Goal: Task Accomplishment & Management: Use online tool/utility

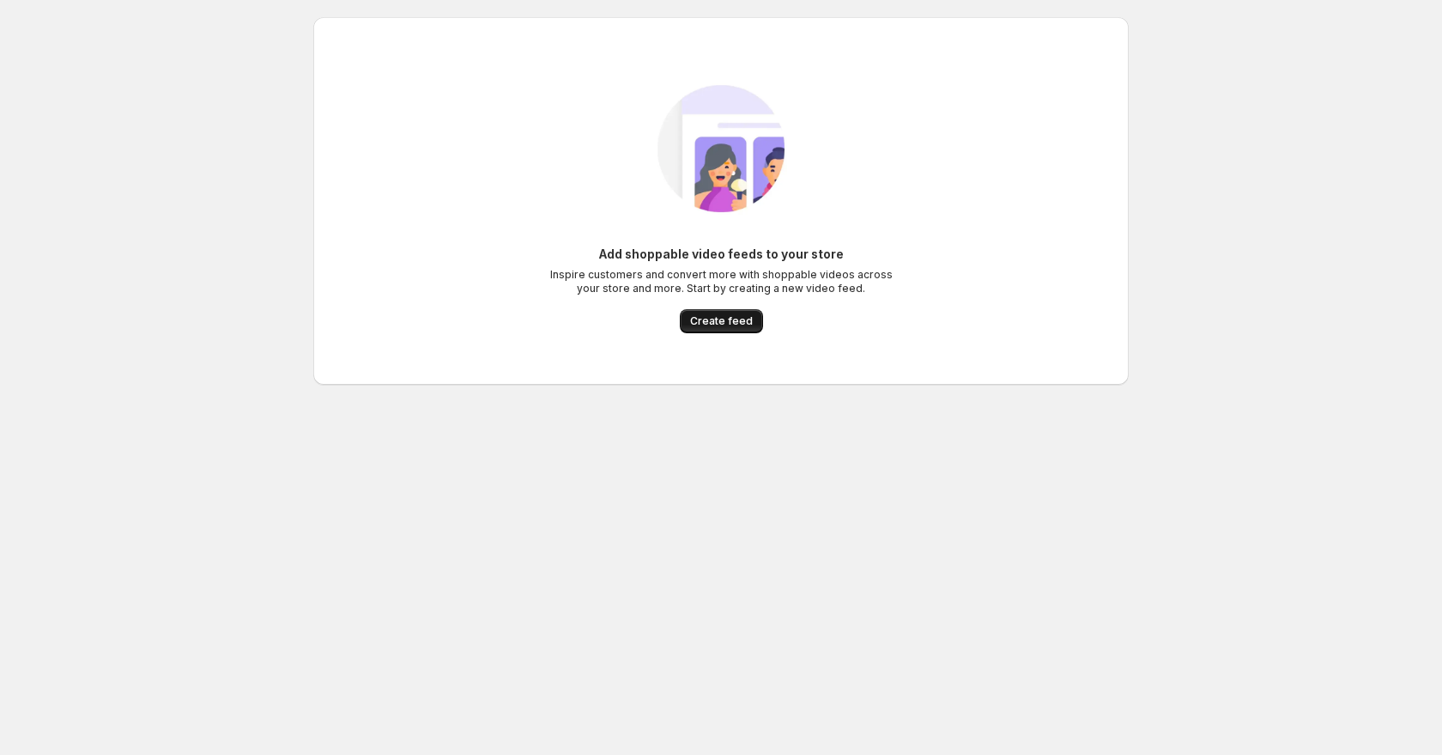
click at [731, 328] on button "Create feed" at bounding box center [721, 321] width 83 height 24
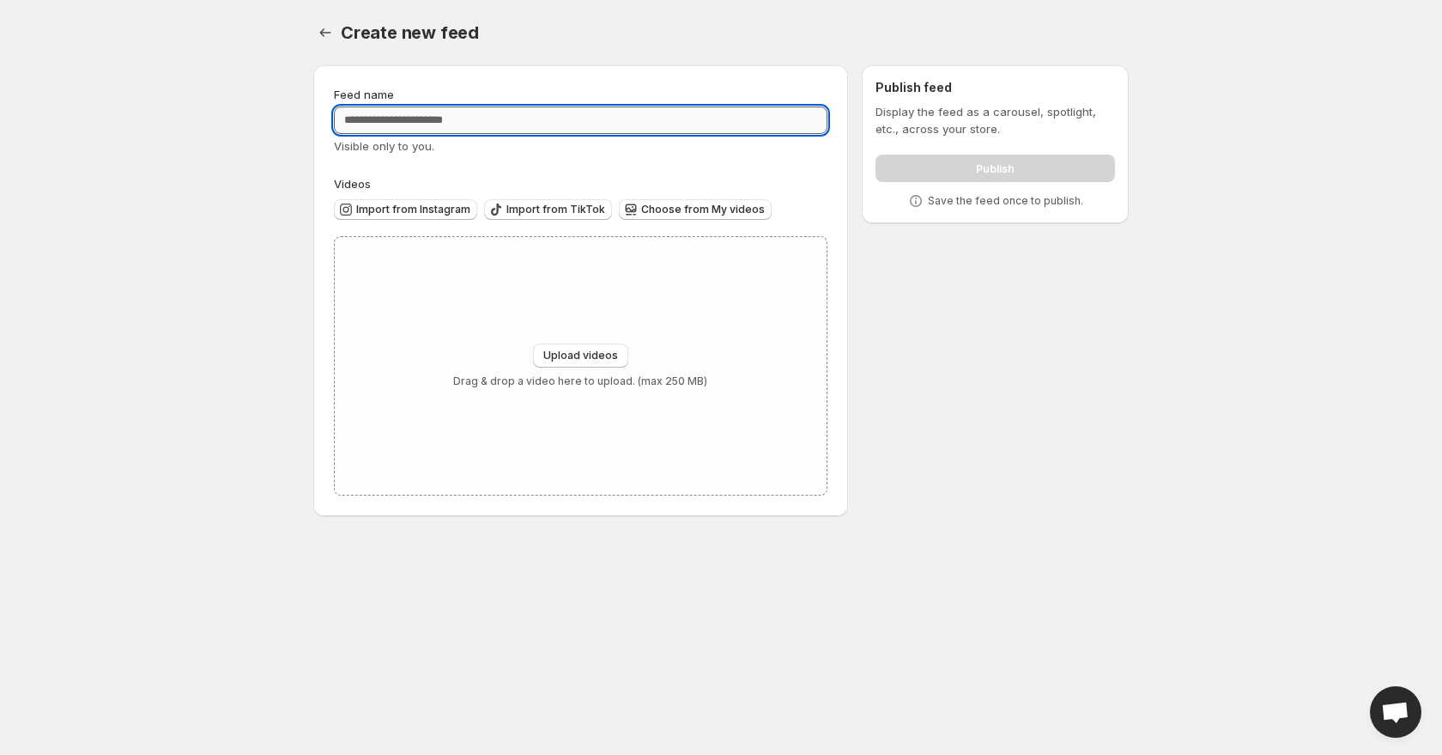
click at [431, 120] on input "Feed name" at bounding box center [581, 119] width 494 height 27
type input "*****"
click at [430, 193] on div "Import from Instagram Import from TikTok Choose from My videos" at bounding box center [577, 207] width 501 height 30
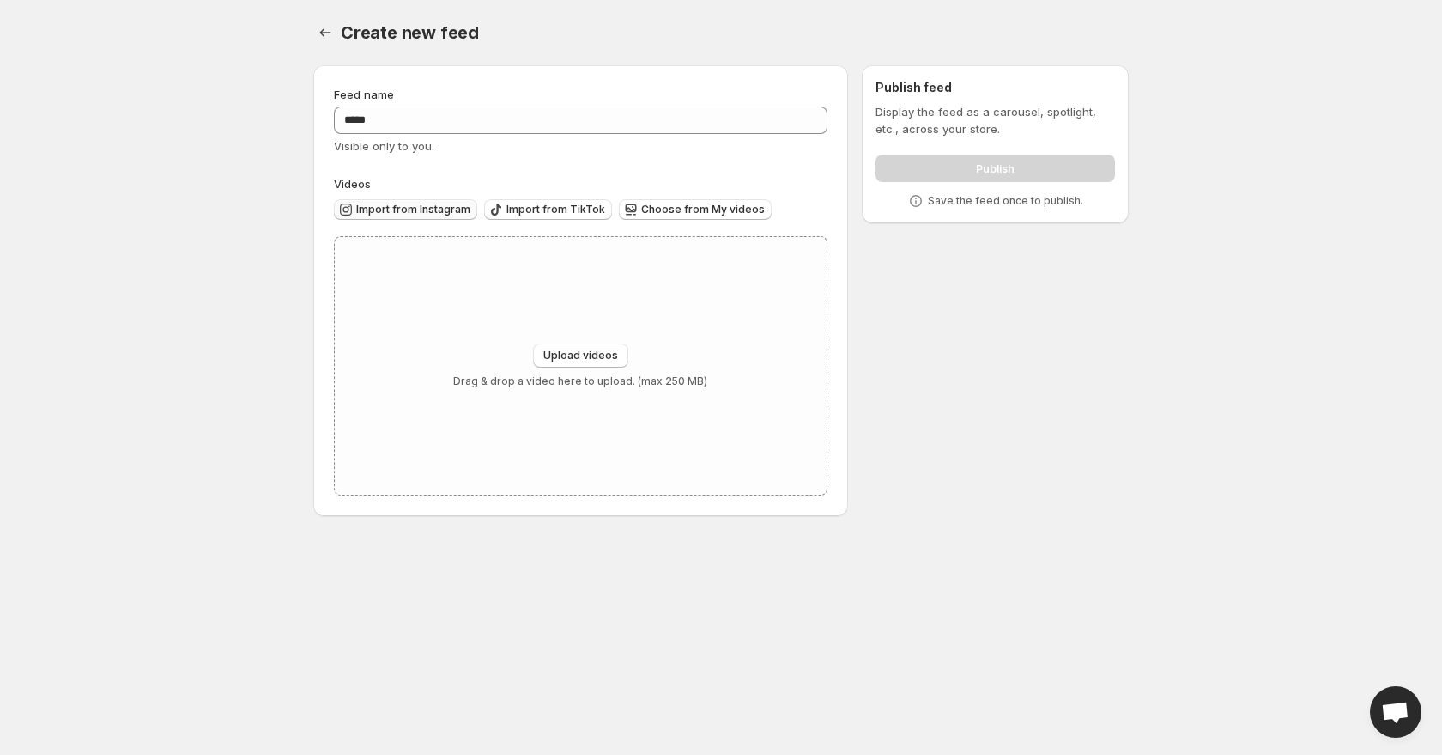
click at [428, 203] on span "Import from Instagram" at bounding box center [413, 210] width 114 height 14
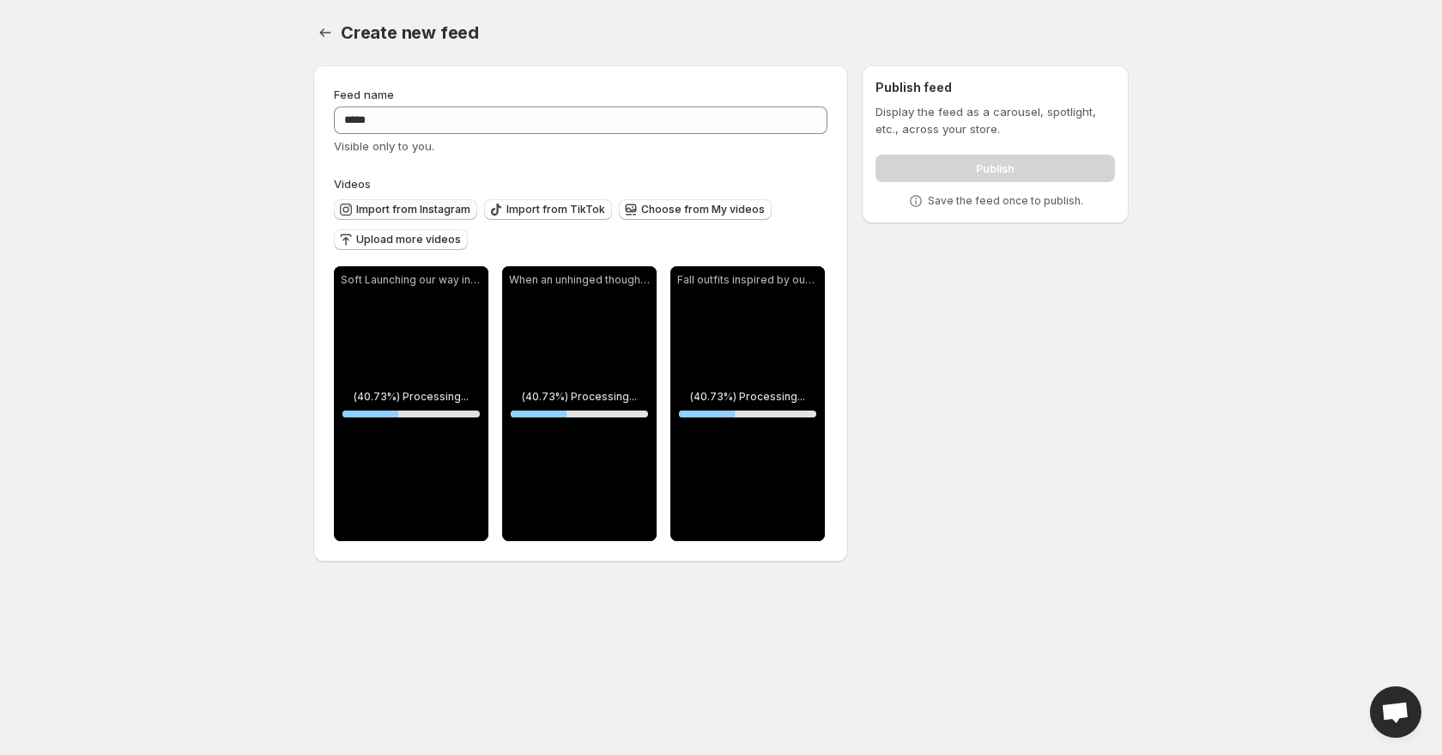
click at [452, 210] on span "Import from Instagram" at bounding box center [413, 210] width 114 height 14
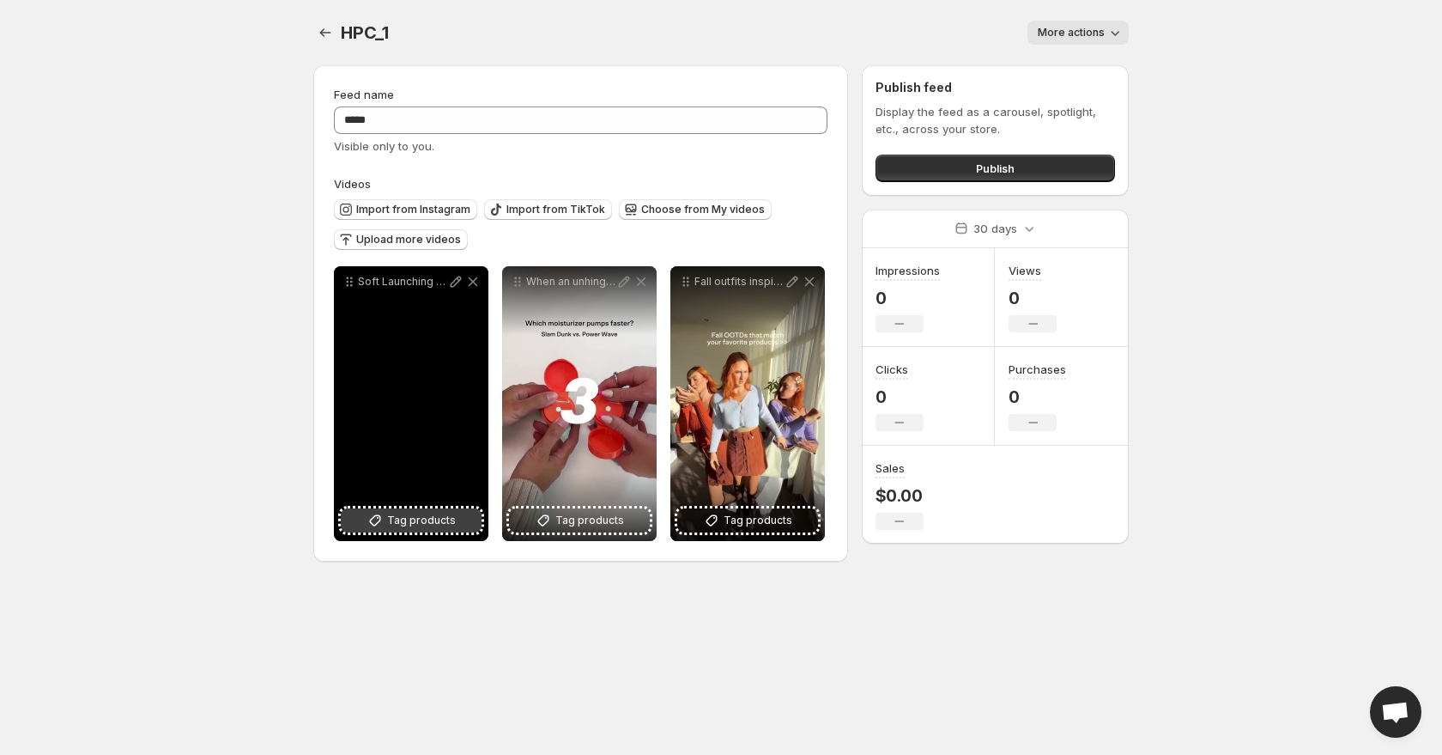
click at [414, 525] on span "Tag products" at bounding box center [421, 520] width 69 height 17
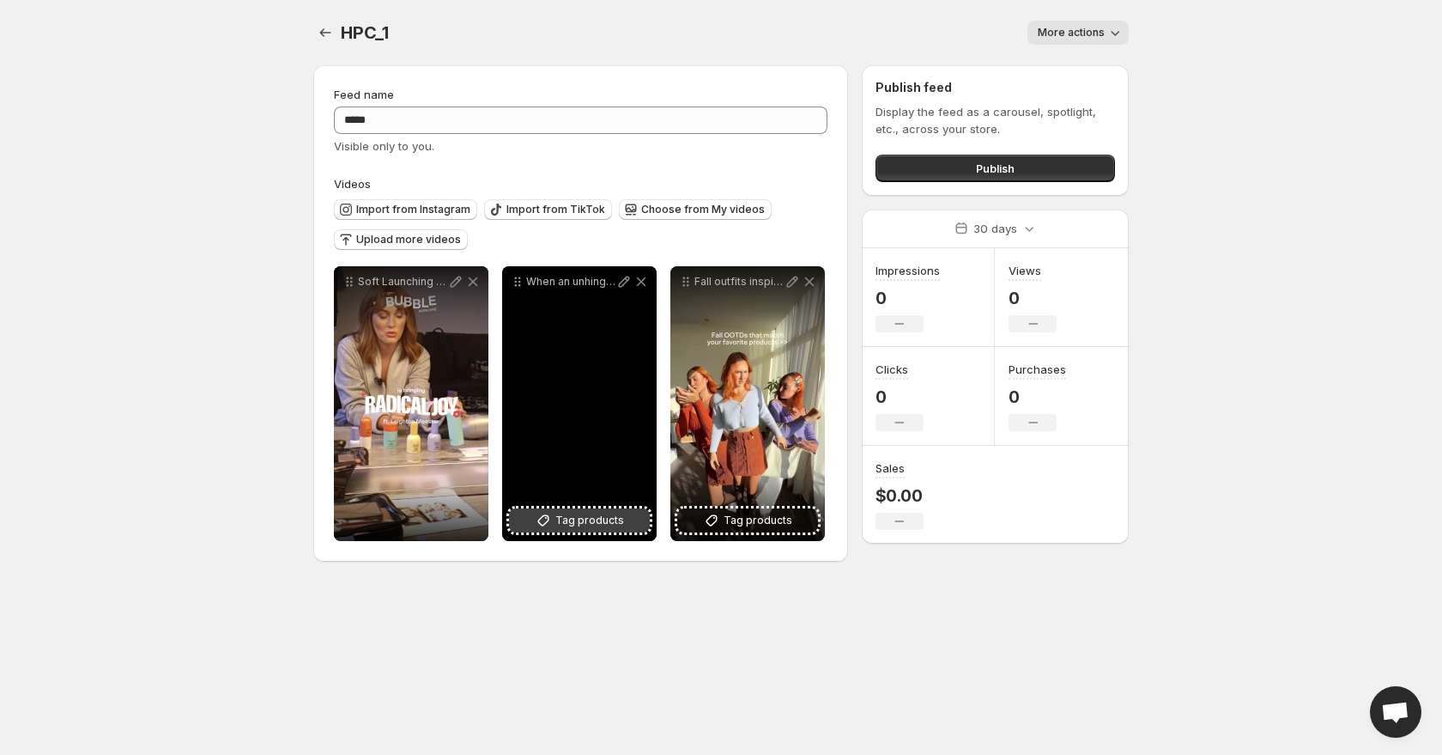
click at [581, 522] on span "Tag products" at bounding box center [589, 520] width 69 height 17
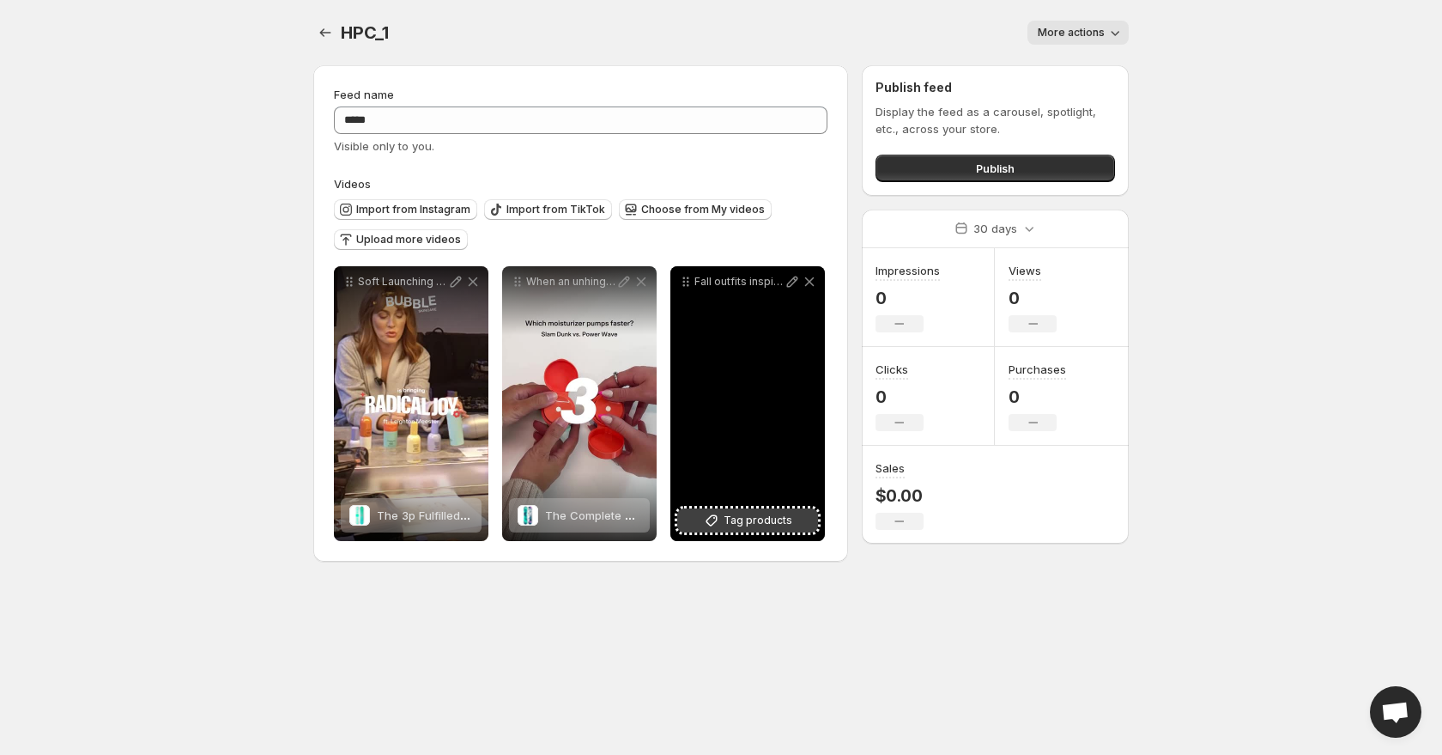
click at [752, 524] on span "Tag products" at bounding box center [758, 520] width 69 height 17
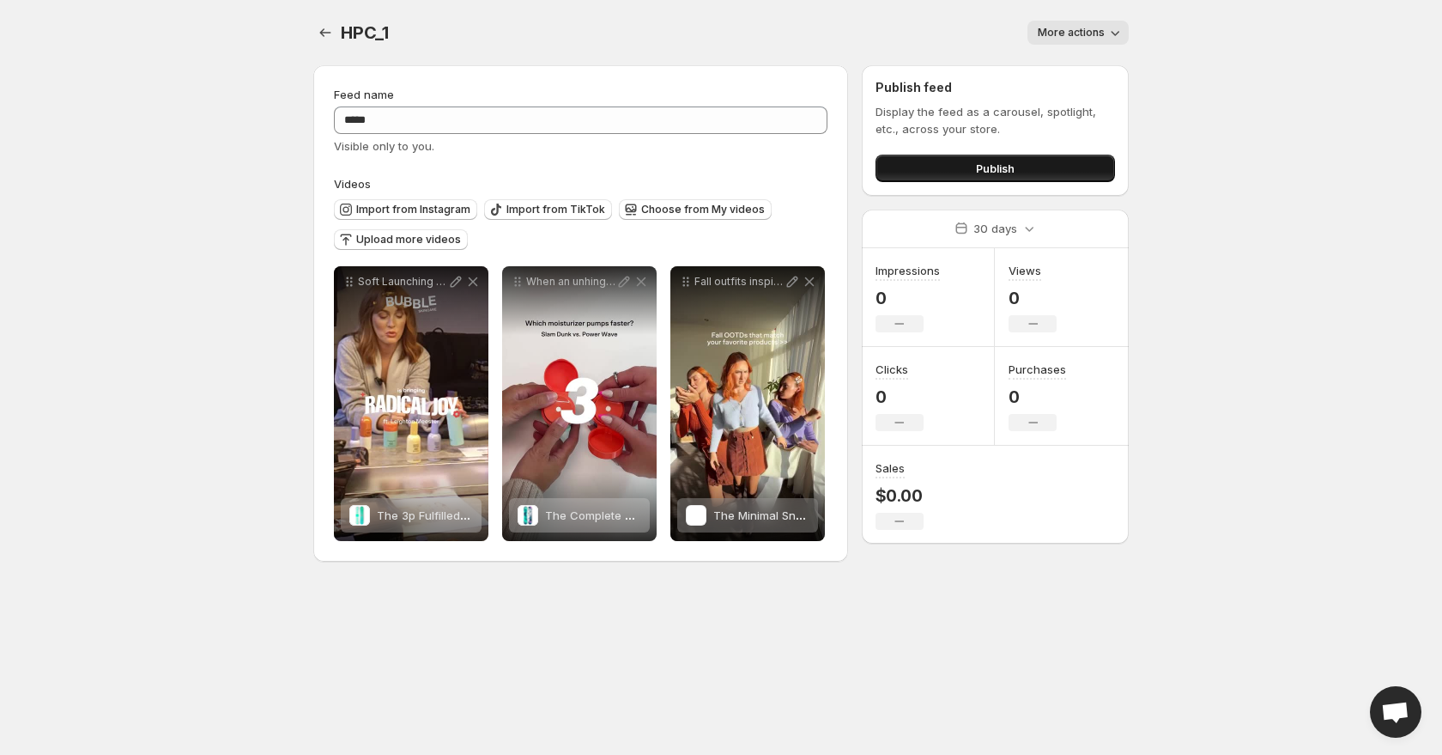
click at [940, 170] on button "Publish" at bounding box center [996, 168] width 240 height 27
click at [920, 164] on button "Publish" at bounding box center [996, 168] width 240 height 27
